Goal: Transaction & Acquisition: Purchase product/service

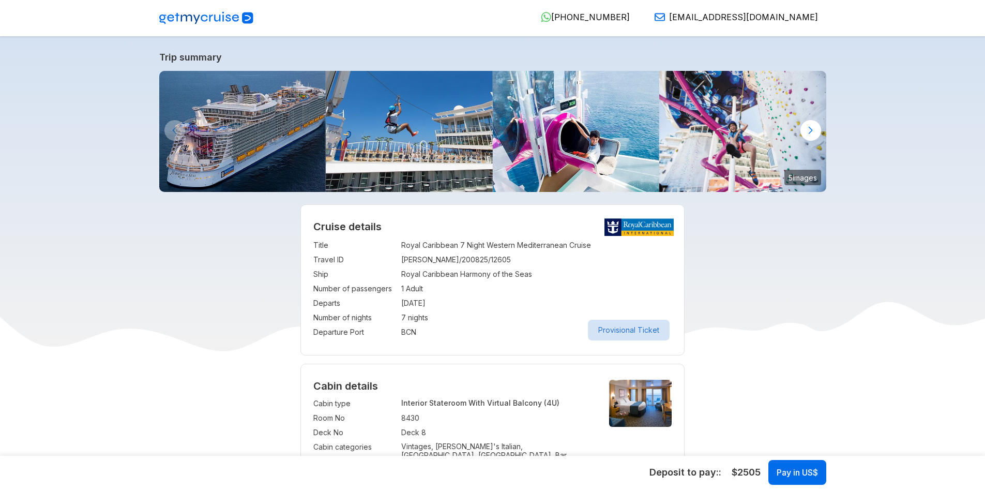
select select "**"
select select "*"
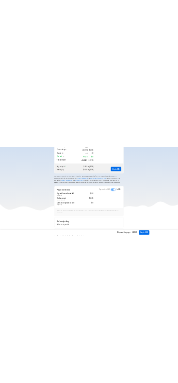
scroll to position [724, 0]
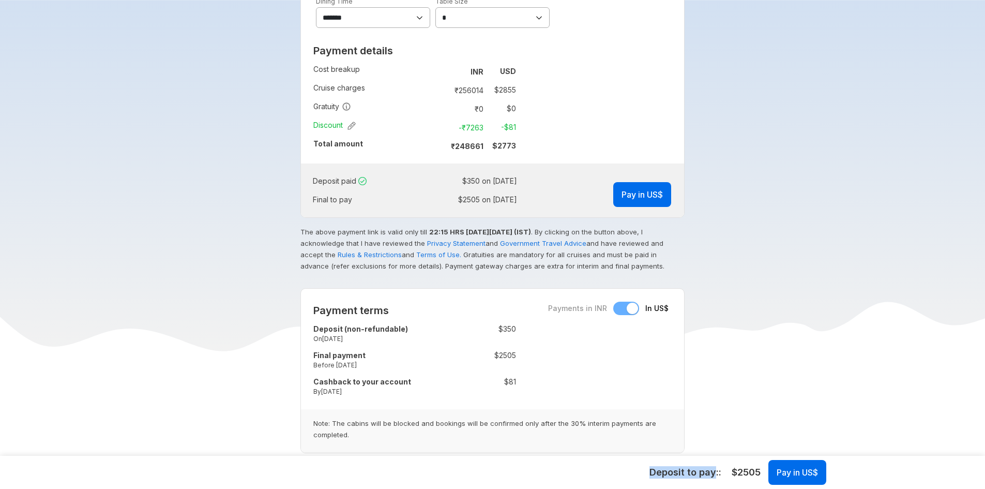
drag, startPoint x: 712, startPoint y: 471, endPoint x: 647, endPoint y: 471, distance: 64.6
click at [649, 471] on h5 "Deposit to pay: :" at bounding box center [685, 472] width 72 height 12
copy h5 "Deposit to pay"
click at [689, 468] on h5 "Deposit to pay: :" at bounding box center [685, 472] width 72 height 12
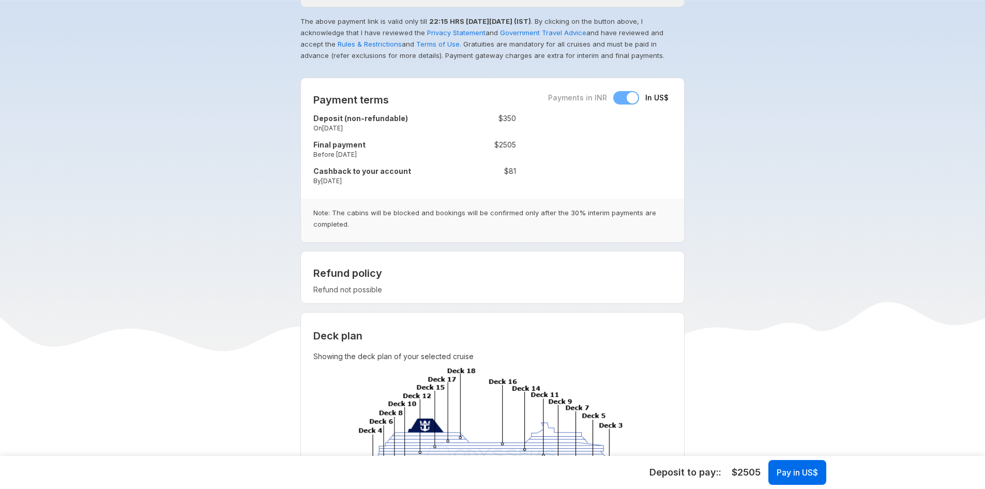
scroll to position [982, 0]
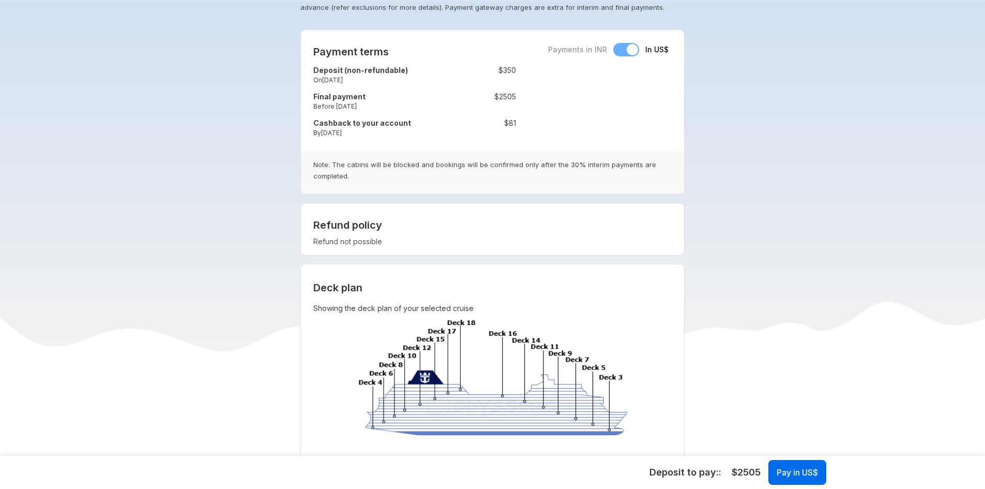
click at [721, 475] on div "Deposit to pay: : $ 2505 Pay in US$" at bounding box center [492, 472] width 682 height 25
drag, startPoint x: 719, startPoint y: 470, endPoint x: 710, endPoint y: 471, distance: 8.8
click at [709, 470] on div "Deposit to pay: : $ 2505 Pay in US$" at bounding box center [492, 472] width 682 height 25
click at [711, 471] on h5 "Deposit to pay: :" at bounding box center [685, 472] width 72 height 12
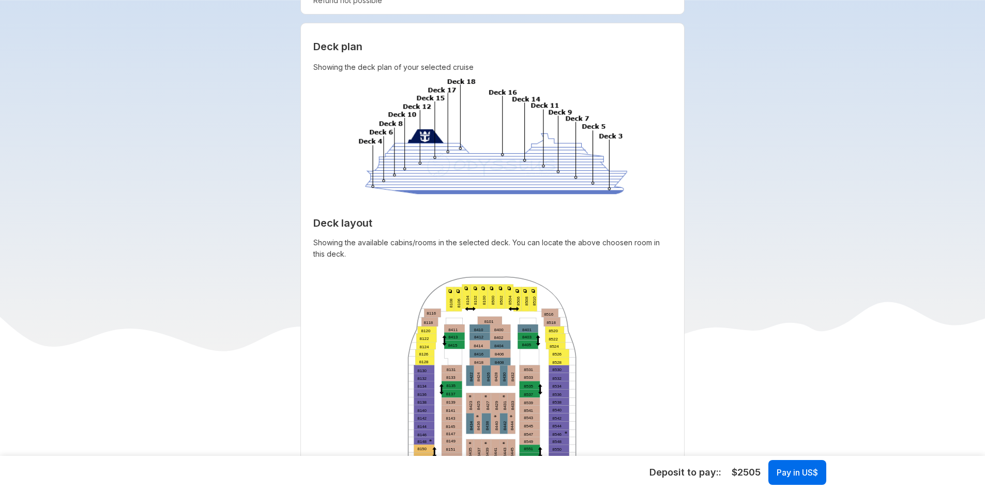
scroll to position [1241, 0]
